Goal: Download file/media

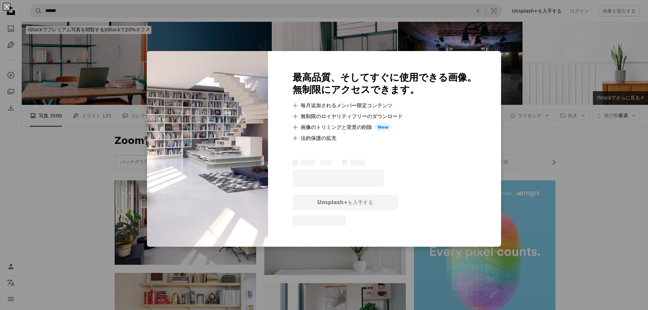
scroll to position [68, 0]
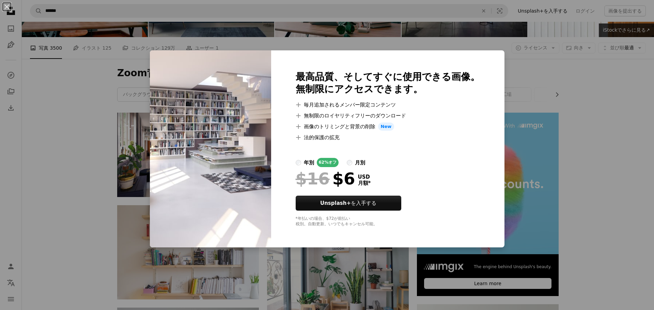
click at [12, 153] on div "An X shape 最高品質、そしてすぐに使用できる画像。 無制限にアクセスできます。 A plus sign 毎月追加されるメンバー限定コンテンツ A p…" at bounding box center [327, 155] width 654 height 310
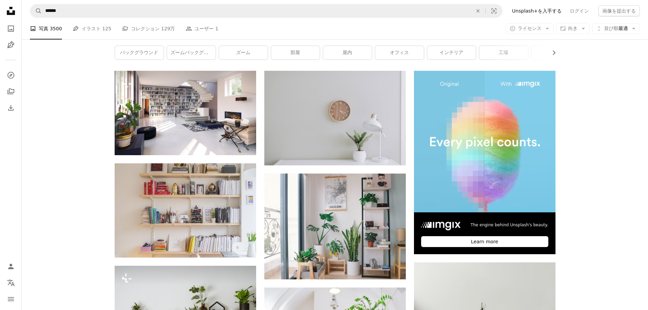
scroll to position [136, 0]
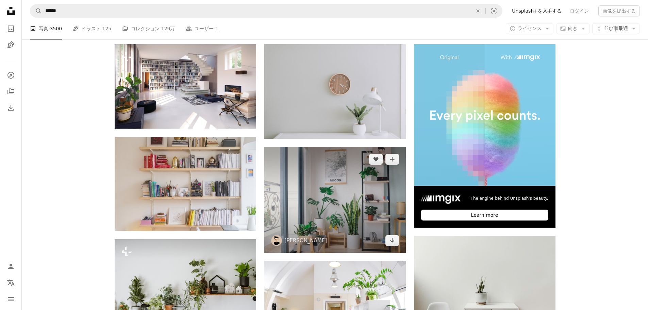
click at [326, 200] on img at bounding box center [335, 200] width 142 height 106
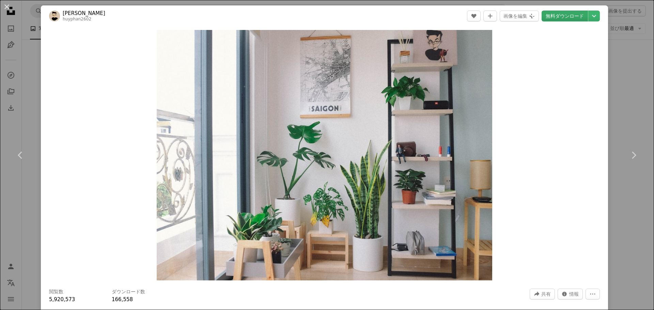
click at [569, 14] on link "無料ダウンロード" at bounding box center [564, 16] width 46 height 11
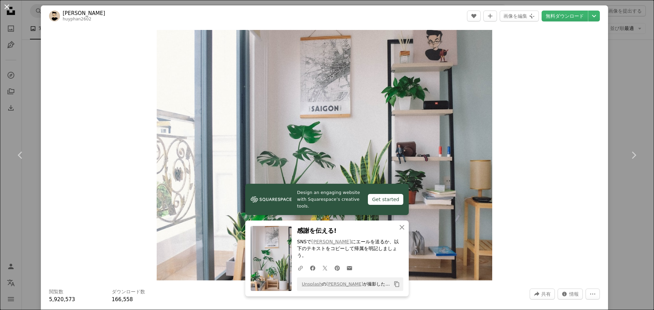
click at [6, 8] on button "An X shape" at bounding box center [7, 7] width 8 height 8
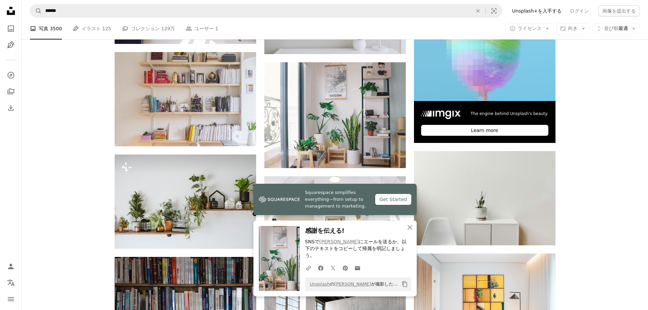
scroll to position [221, 0]
click at [410, 231] on icon "An X shape" at bounding box center [410, 227] width 8 height 8
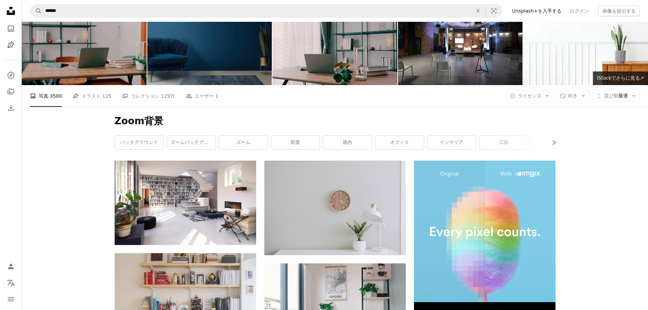
scroll to position [0, 0]
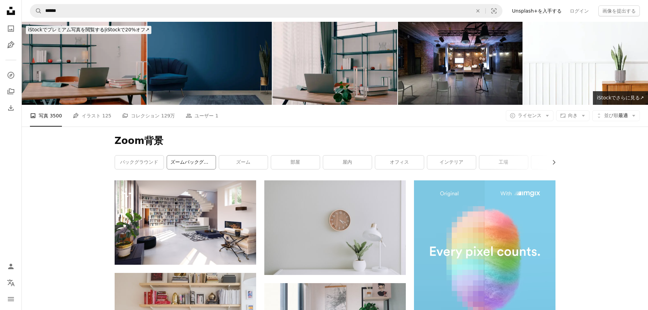
click at [195, 161] on link "ズームバックグラウンドオフィス" at bounding box center [191, 163] width 49 height 14
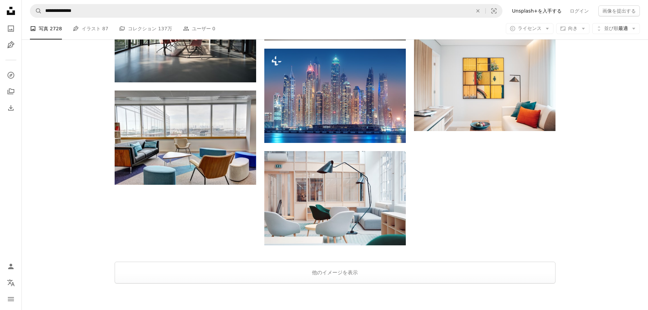
scroll to position [729, 0]
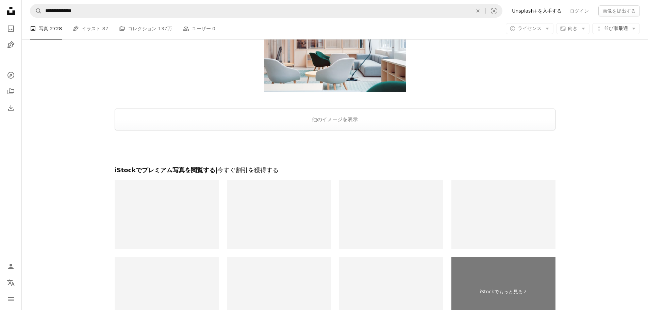
scroll to position [901, 0]
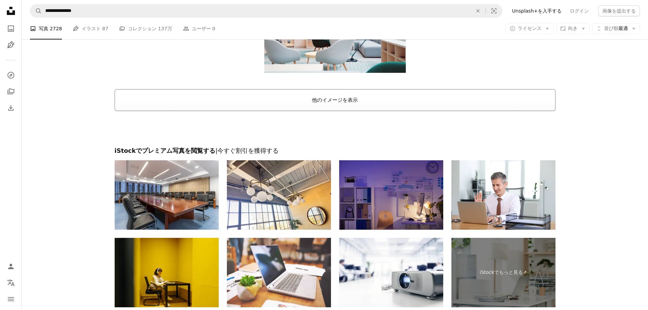
click at [381, 100] on button "他のイメージを表示" at bounding box center [335, 100] width 441 height 22
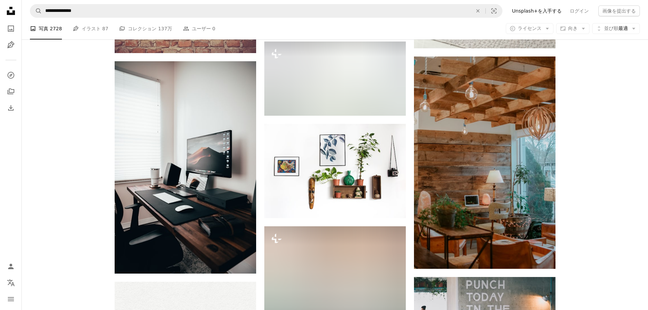
scroll to position [5349, 0]
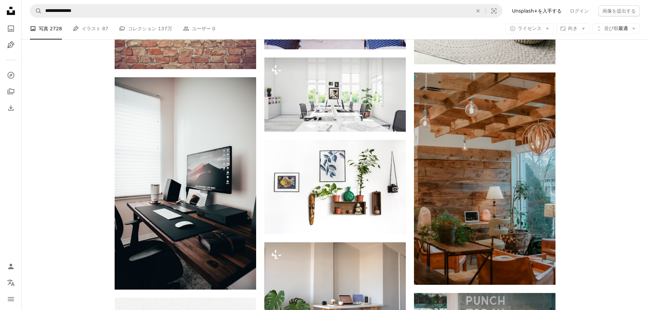
scroll to position [5326, 0]
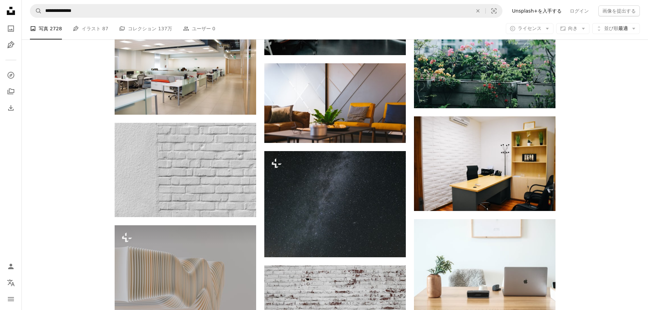
scroll to position [5824, 0]
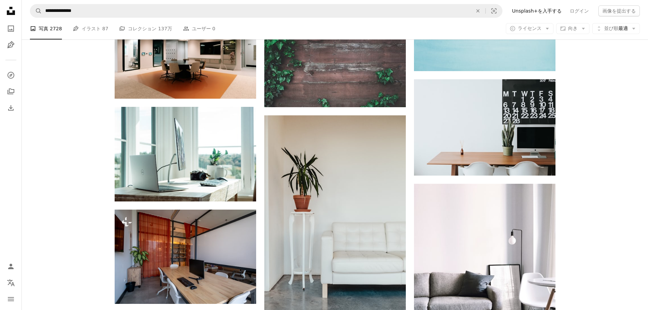
scroll to position [6365, 0]
drag, startPoint x: 599, startPoint y: 208, endPoint x: 601, endPoint y: 235, distance: 26.9
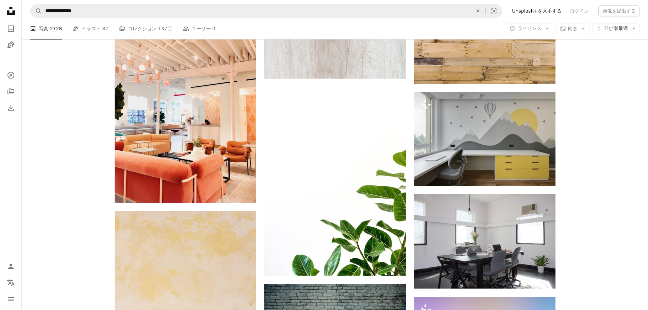
scroll to position [9123, 0]
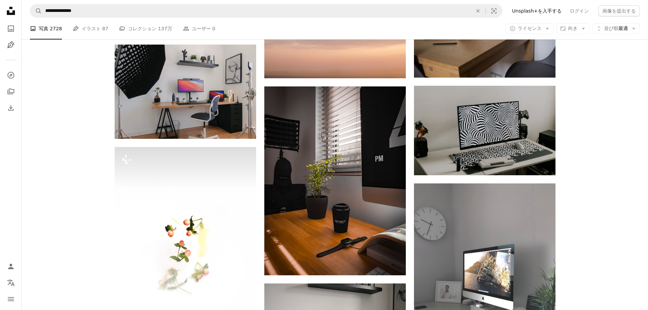
scroll to position [19859, 0]
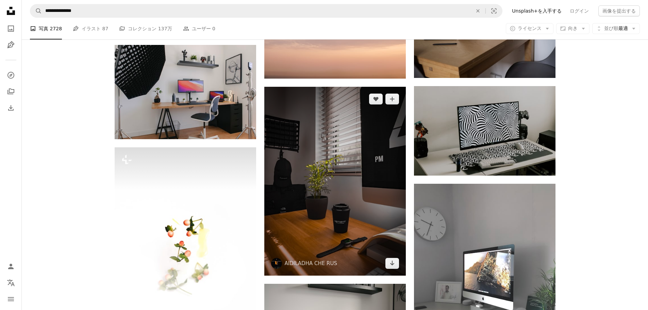
click at [349, 192] on img at bounding box center [335, 181] width 142 height 189
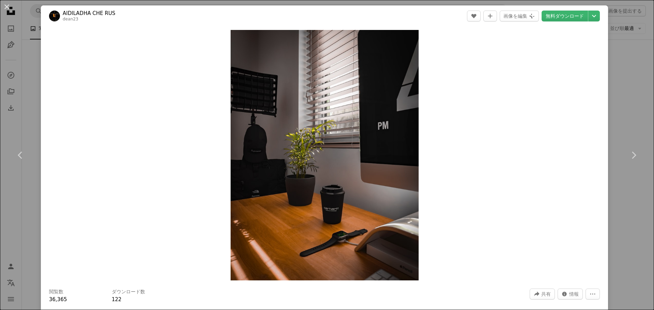
click at [622, 72] on div "An X shape Chevron left Chevron right AIDILADHA CHE RUS dean23 A heart A plus s…" at bounding box center [327, 155] width 654 height 310
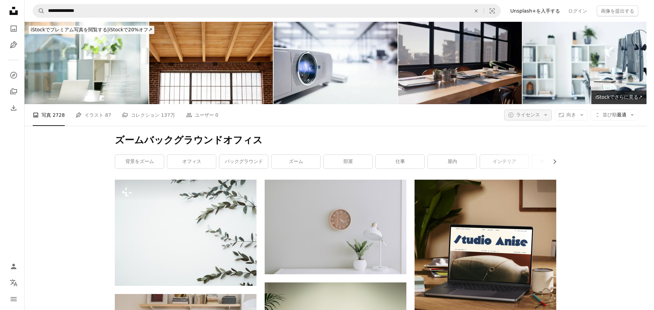
scroll to position [20261, 0]
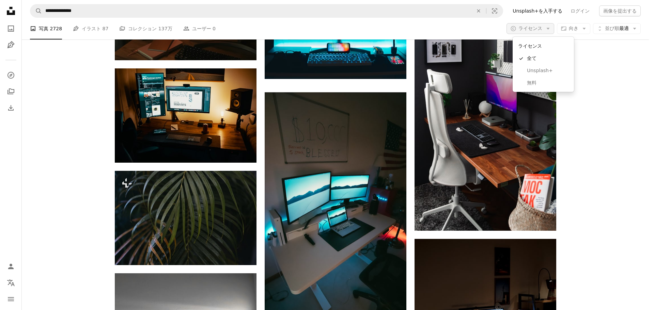
click at [547, 26] on icon "Arrow down" at bounding box center [548, 29] width 6 height 6
click at [529, 82] on span "無料" at bounding box center [548, 83] width 42 height 7
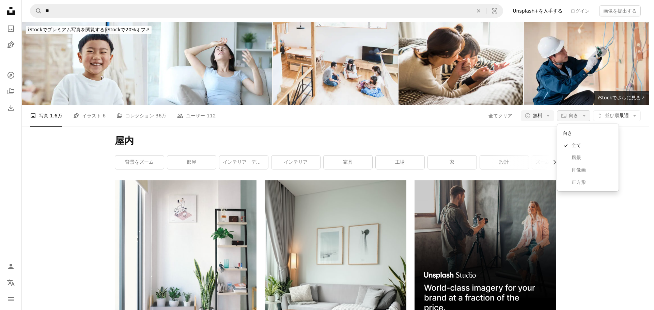
click at [584, 116] on icon "button" at bounding box center [583, 116] width 3 height 2
click at [570, 156] on link "風景" at bounding box center [588, 158] width 56 height 12
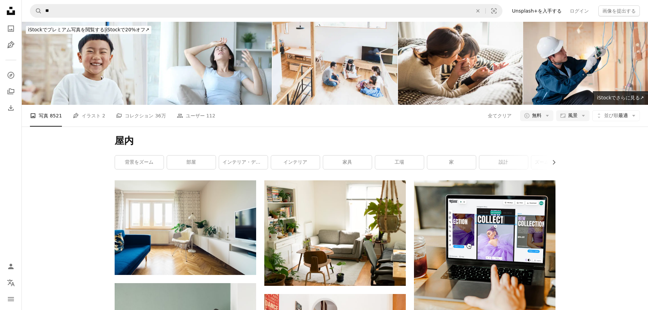
scroll to position [456, 0]
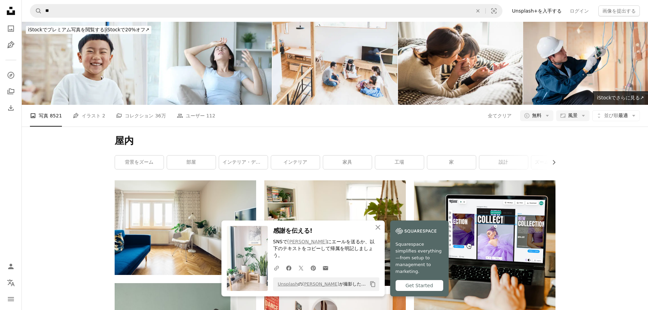
click at [380, 231] on icon "An X shape" at bounding box center [378, 227] width 8 height 8
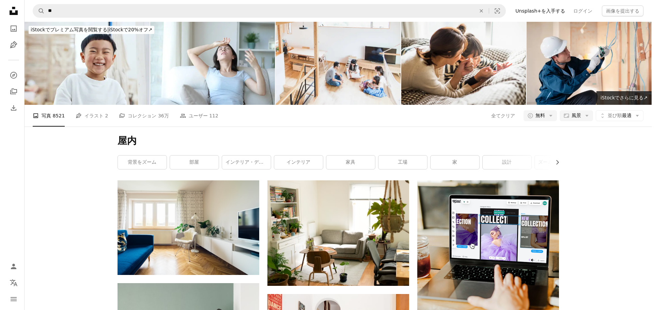
scroll to position [723, 0]
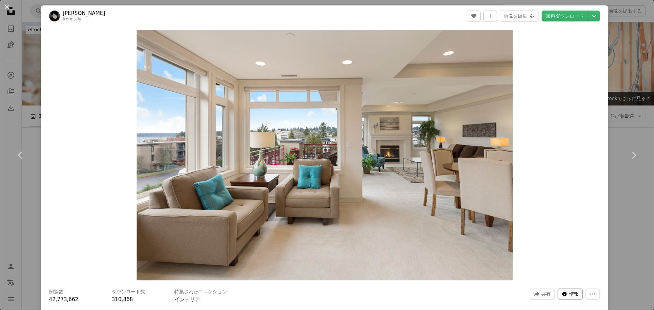
click at [562, 291] on button "Info icon 情報" at bounding box center [569, 294] width 25 height 11
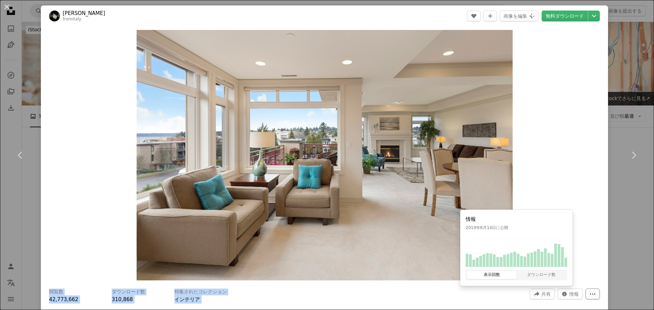
drag, startPoint x: 587, startPoint y: 258, endPoint x: 585, endPoint y: 296, distance: 38.5
click at [585, 296] on div "[PERSON_NAME] fromitaly A heart A plus sign 画像を編集 Plus sign for Unsplash+ 無料ダウン…" at bounding box center [324, 188] width 567 height 366
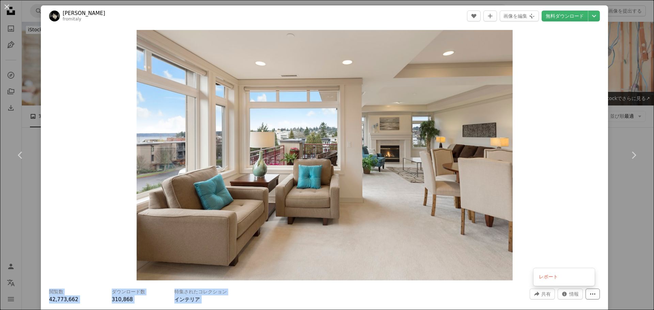
click at [589, 296] on icon "More Actions" at bounding box center [592, 294] width 6 height 6
click at [565, 14] on link "無料ダウンロード" at bounding box center [564, 16] width 46 height 11
